Goal: Task Accomplishment & Management: Use online tool/utility

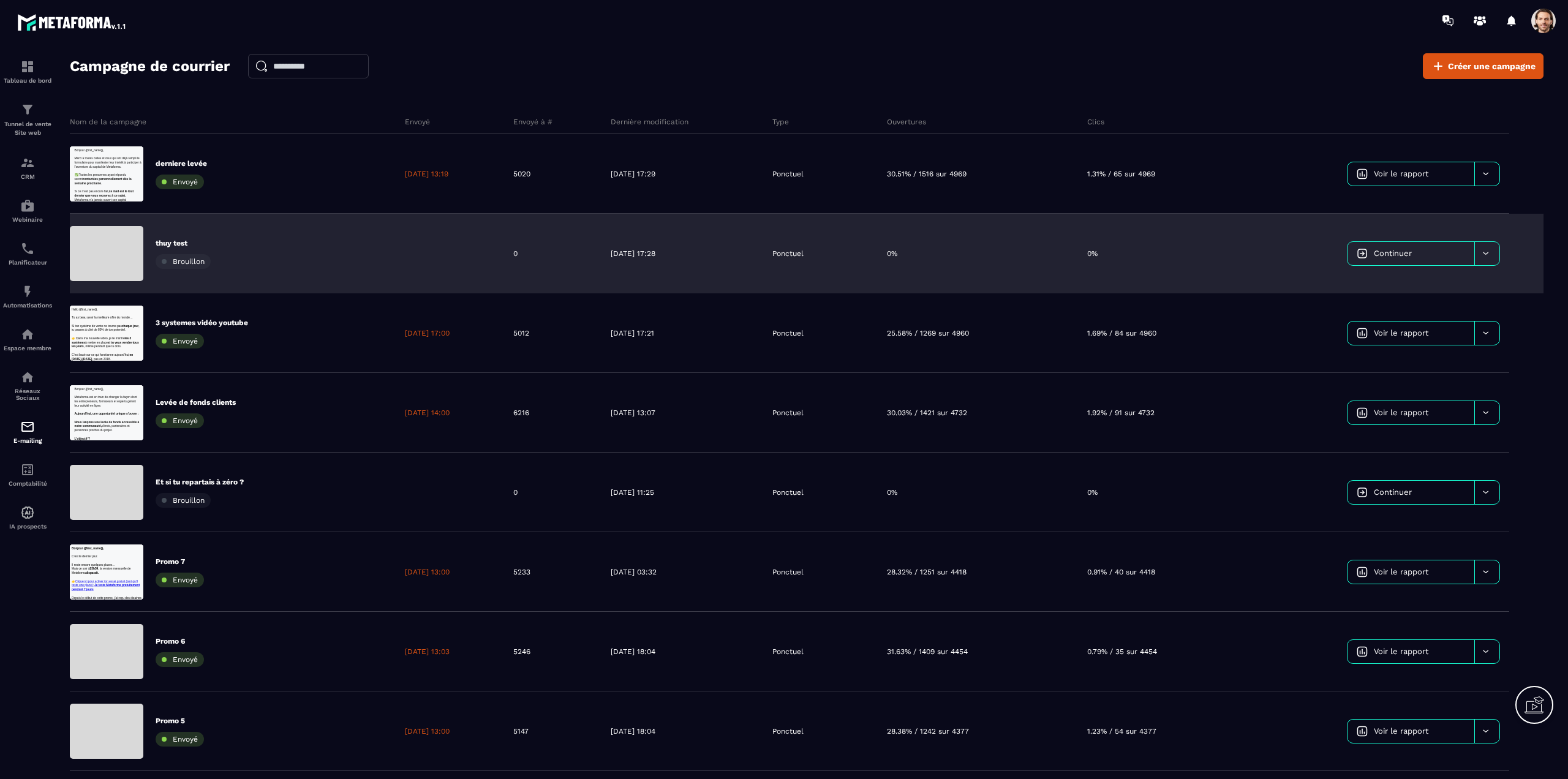
click at [278, 248] on div "thuy test Brouillon" at bounding box center [232, 253] width 326 height 79
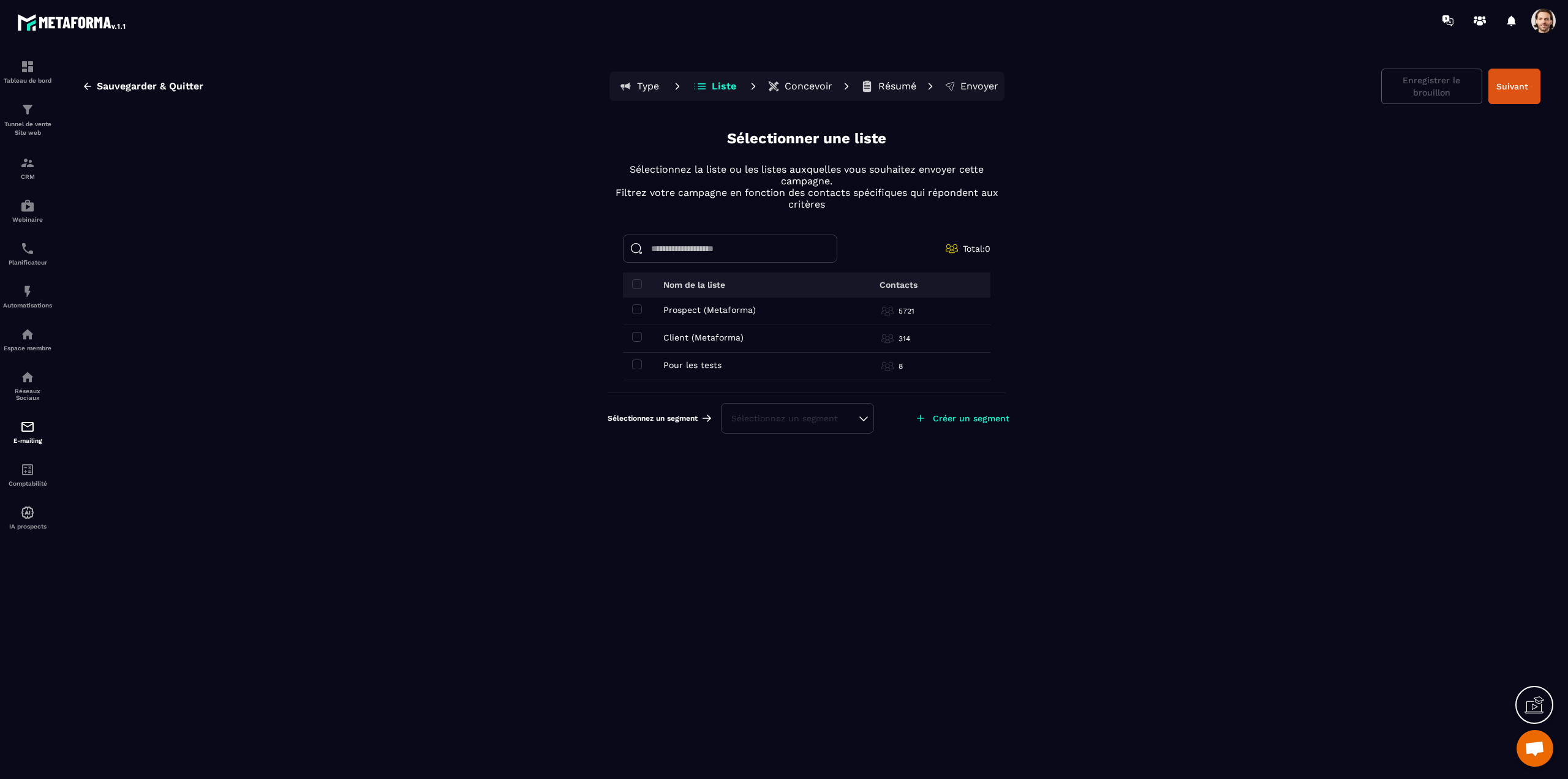
click at [642, 308] on div "Prospect (Metaforma) Prospect (Metaforma)" at bounding box center [723, 310] width 184 height 10
click at [635, 335] on span at bounding box center [637, 336] width 10 height 10
click at [637, 306] on span at bounding box center [637, 309] width 10 height 10
click at [834, 434] on div "Sélectionnez un segment" at bounding box center [797, 436] width 132 height 12
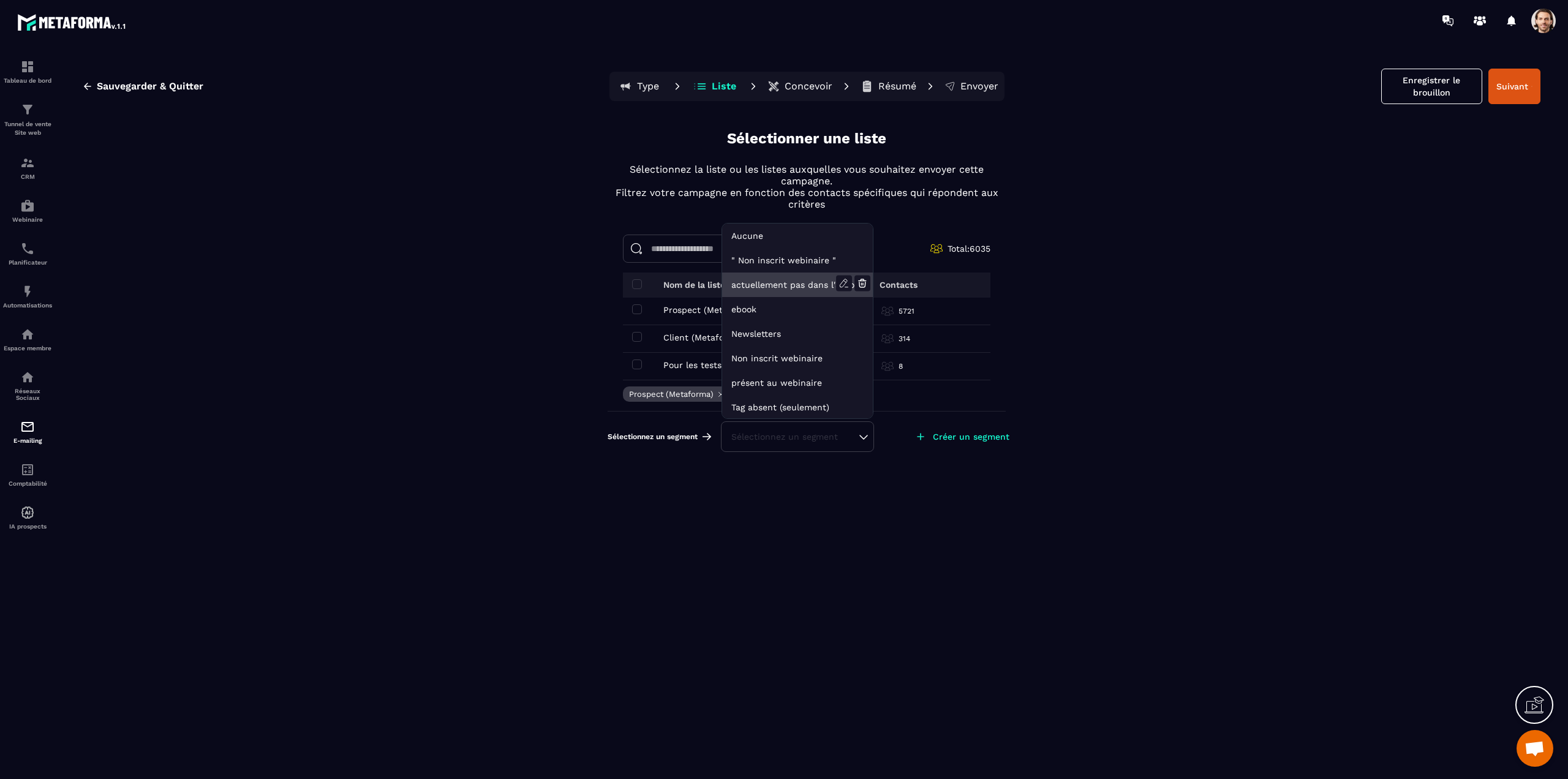
click at [748, 275] on li "actuellement pas dans l'automatisation webinar live" at bounding box center [797, 284] width 151 height 25
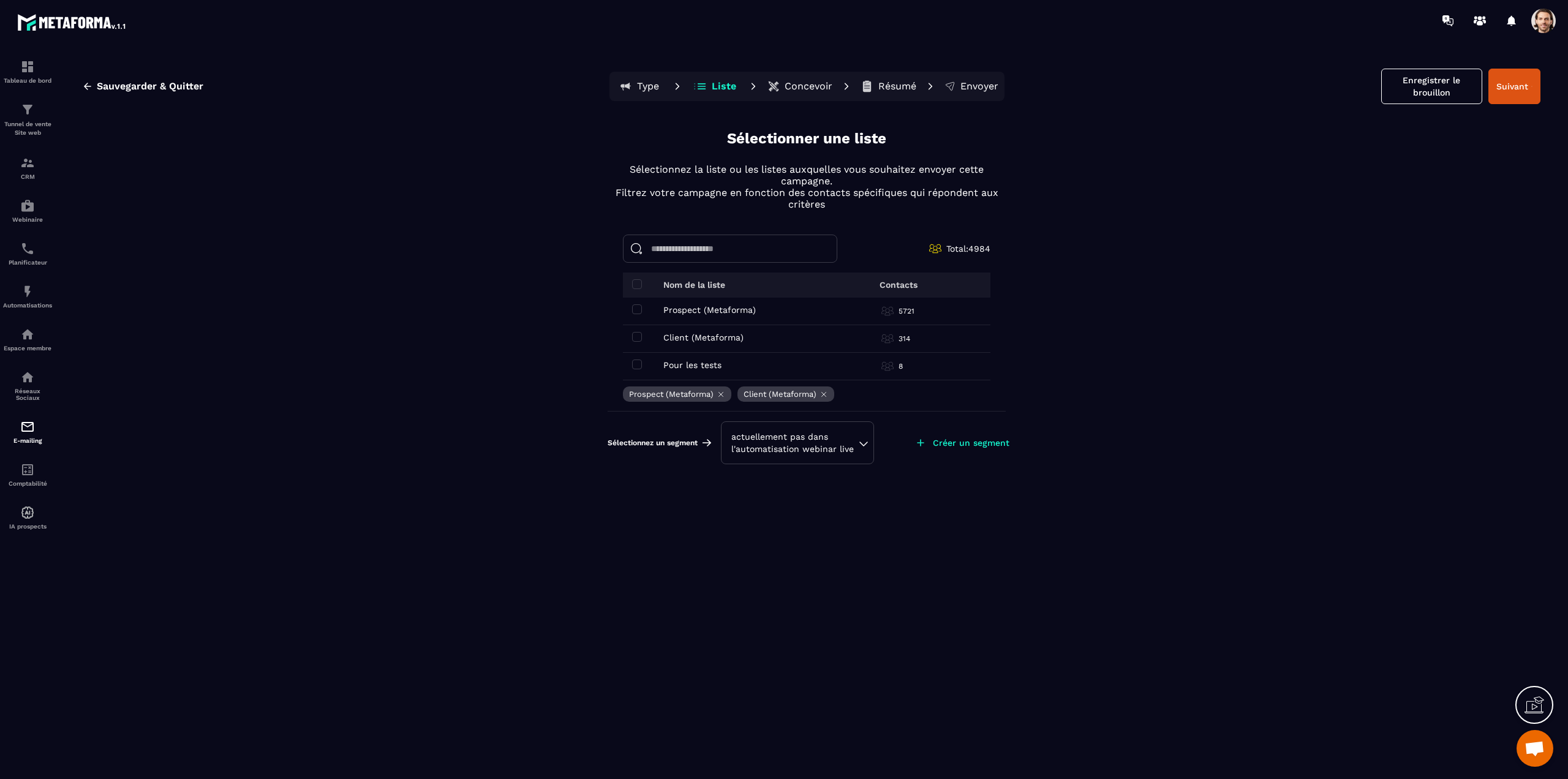
click at [348, 213] on div "Sauvegarder & Quitter Type Liste Concevoir Résumé Envoyer Enregistrer le brouil…" at bounding box center [806, 421] width 1498 height 736
